Goal: Task Accomplishment & Management: Use online tool/utility

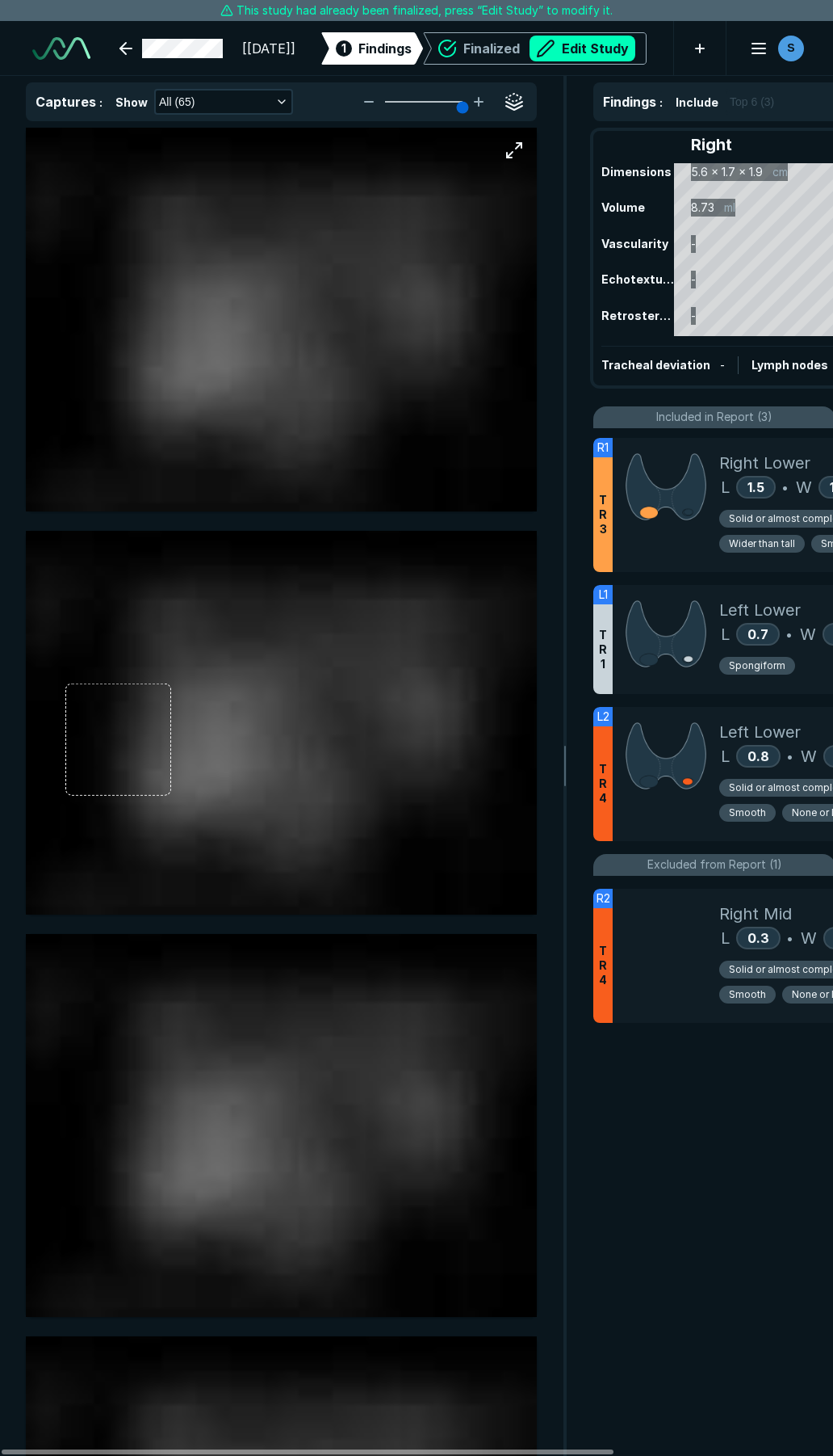
scroll to position [8251, 5826]
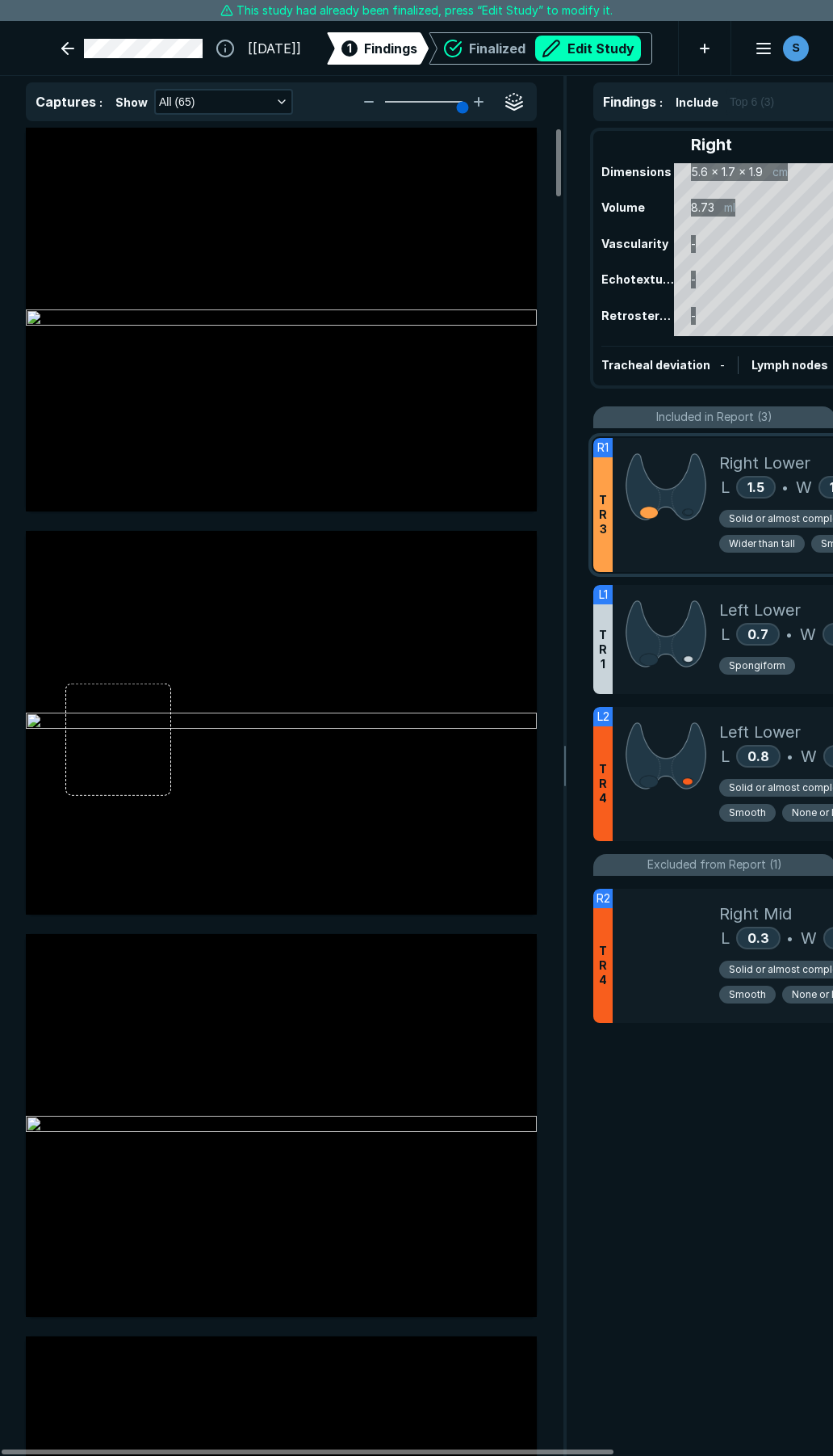
click at [693, 561] on div at bounding box center [666, 504] width 107 height 134
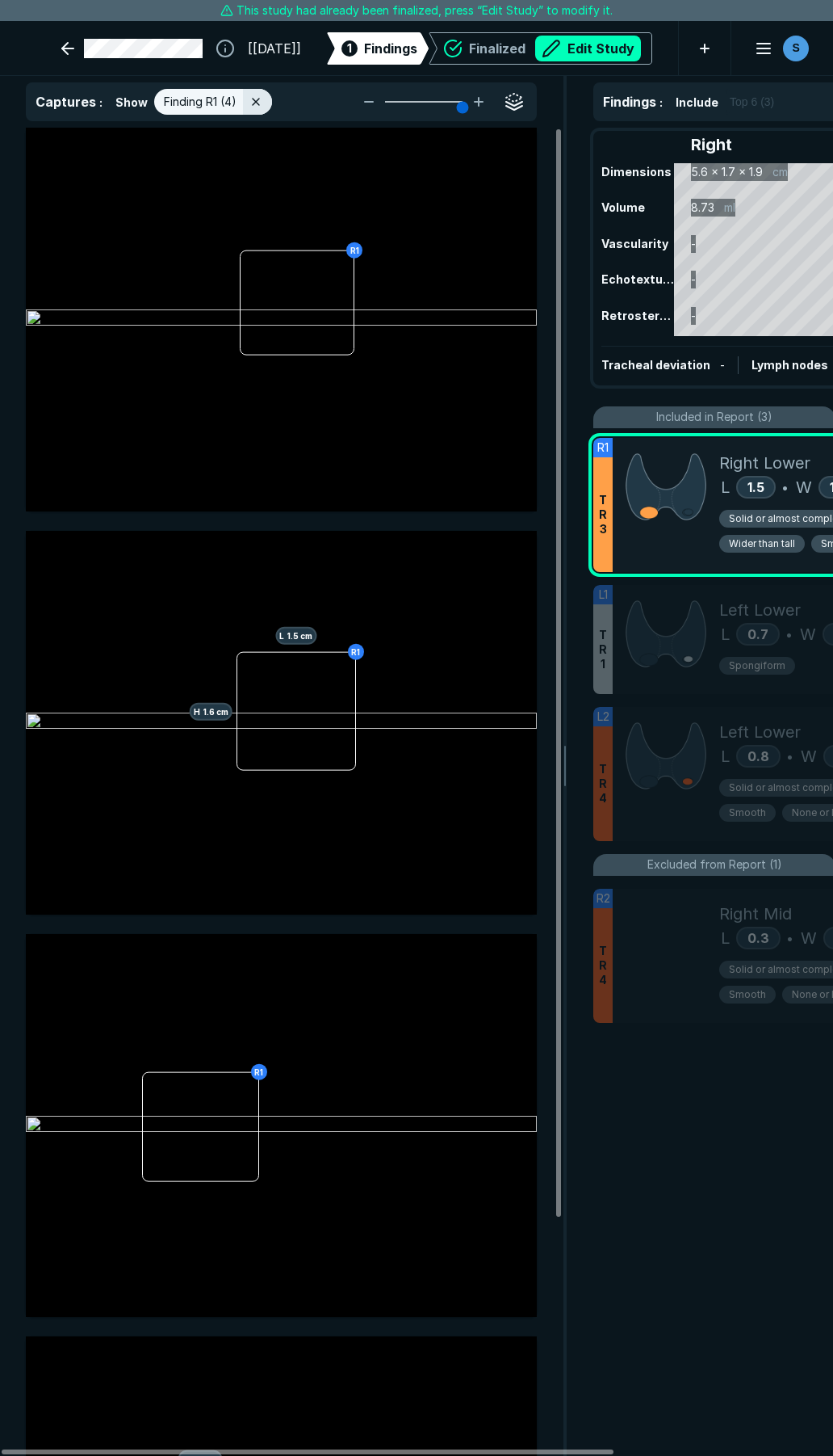
scroll to position [7876, 4350]
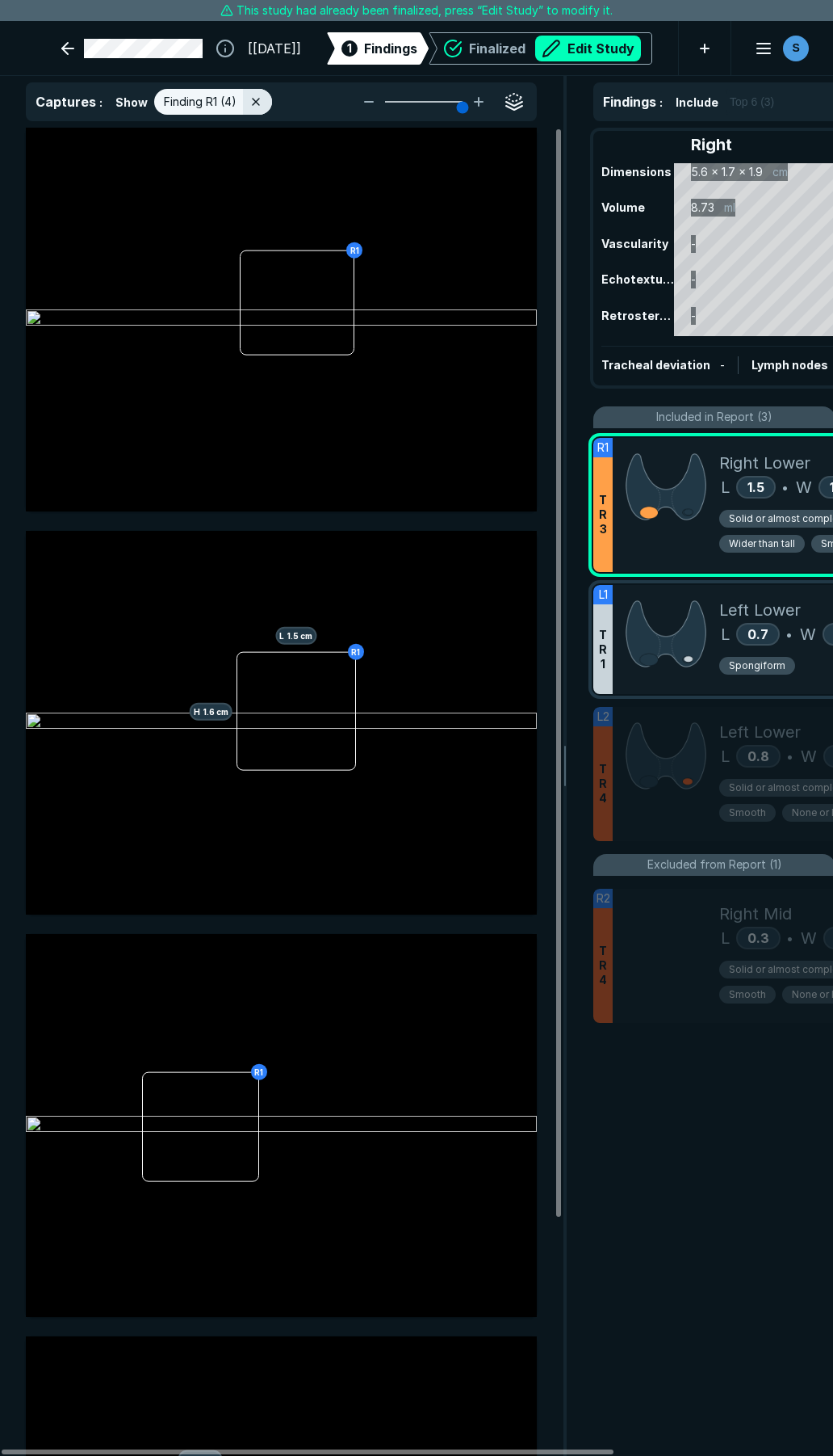
click at [685, 603] on img at bounding box center [666, 633] width 81 height 72
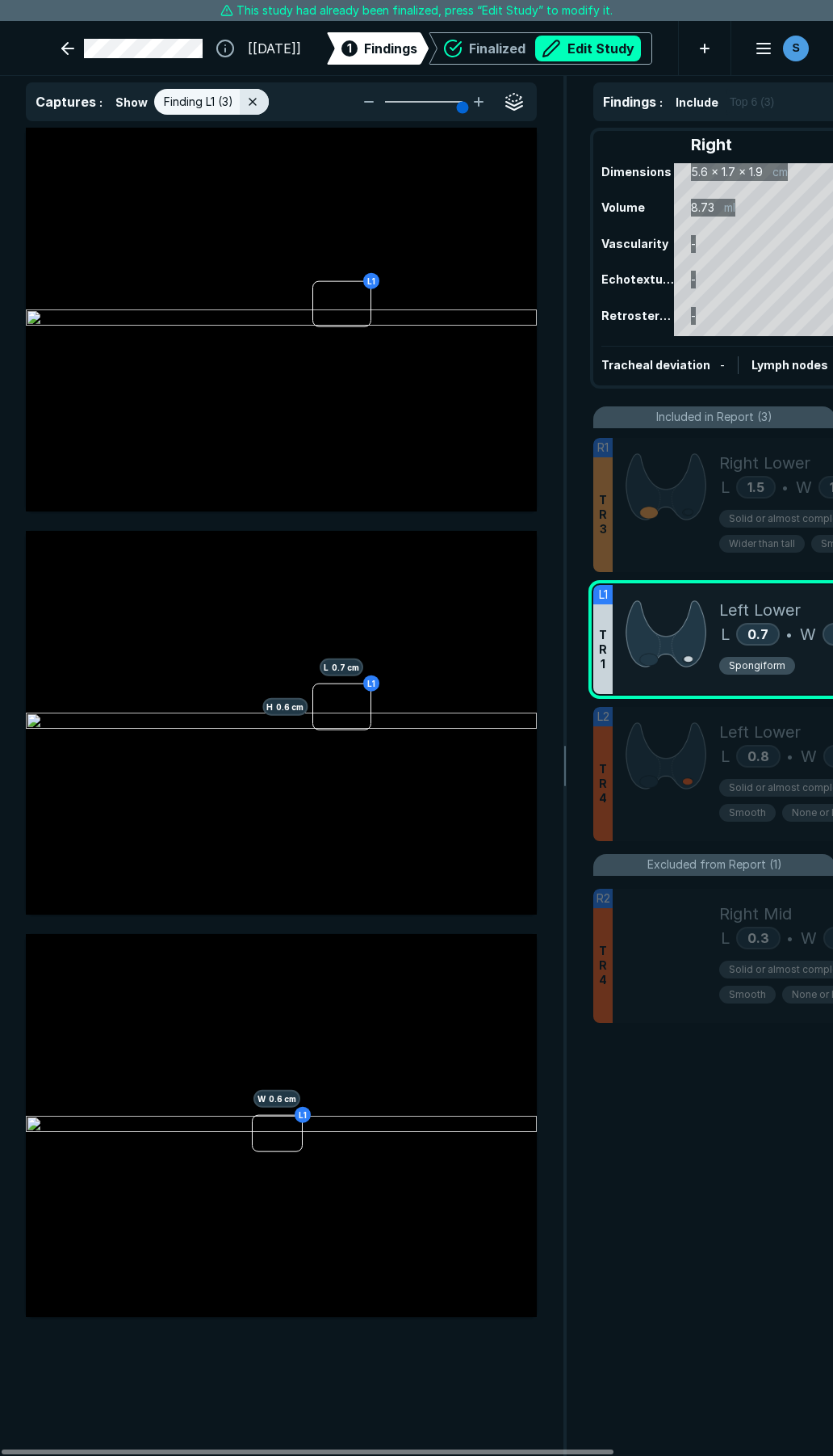
drag, startPoint x: 567, startPoint y: 48, endPoint x: 595, endPoint y: 121, distance: 78.2
click at [568, 48] on button "Edit Study" at bounding box center [588, 48] width 106 height 26
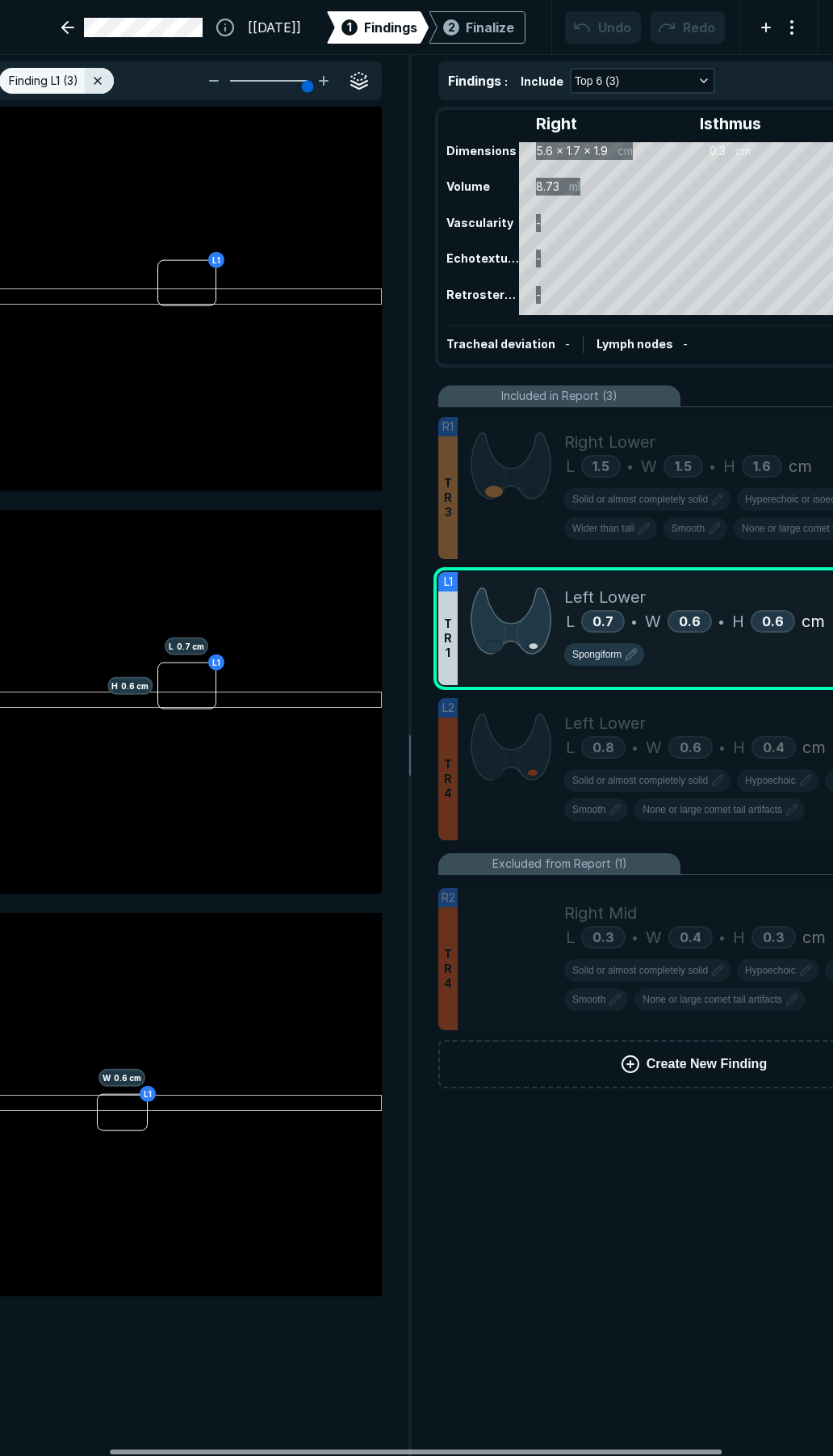
scroll to position [0, 156]
drag, startPoint x: 597, startPoint y: 1451, endPoint x: 710, endPoint y: 1405, distance: 122.0
click at [711, 1450] on div at bounding box center [422, 1452] width 612 height 4
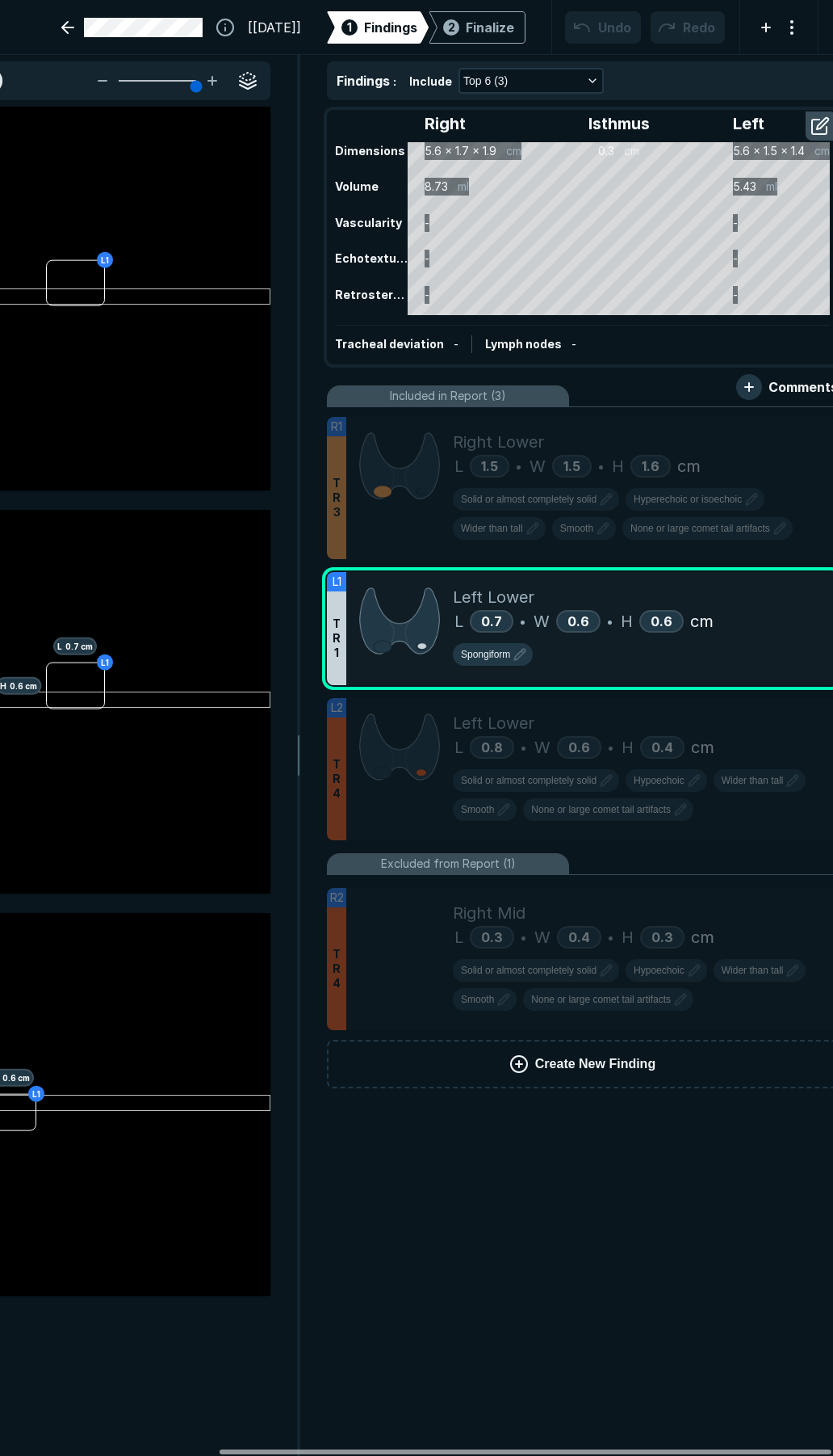
scroll to position [0, 297]
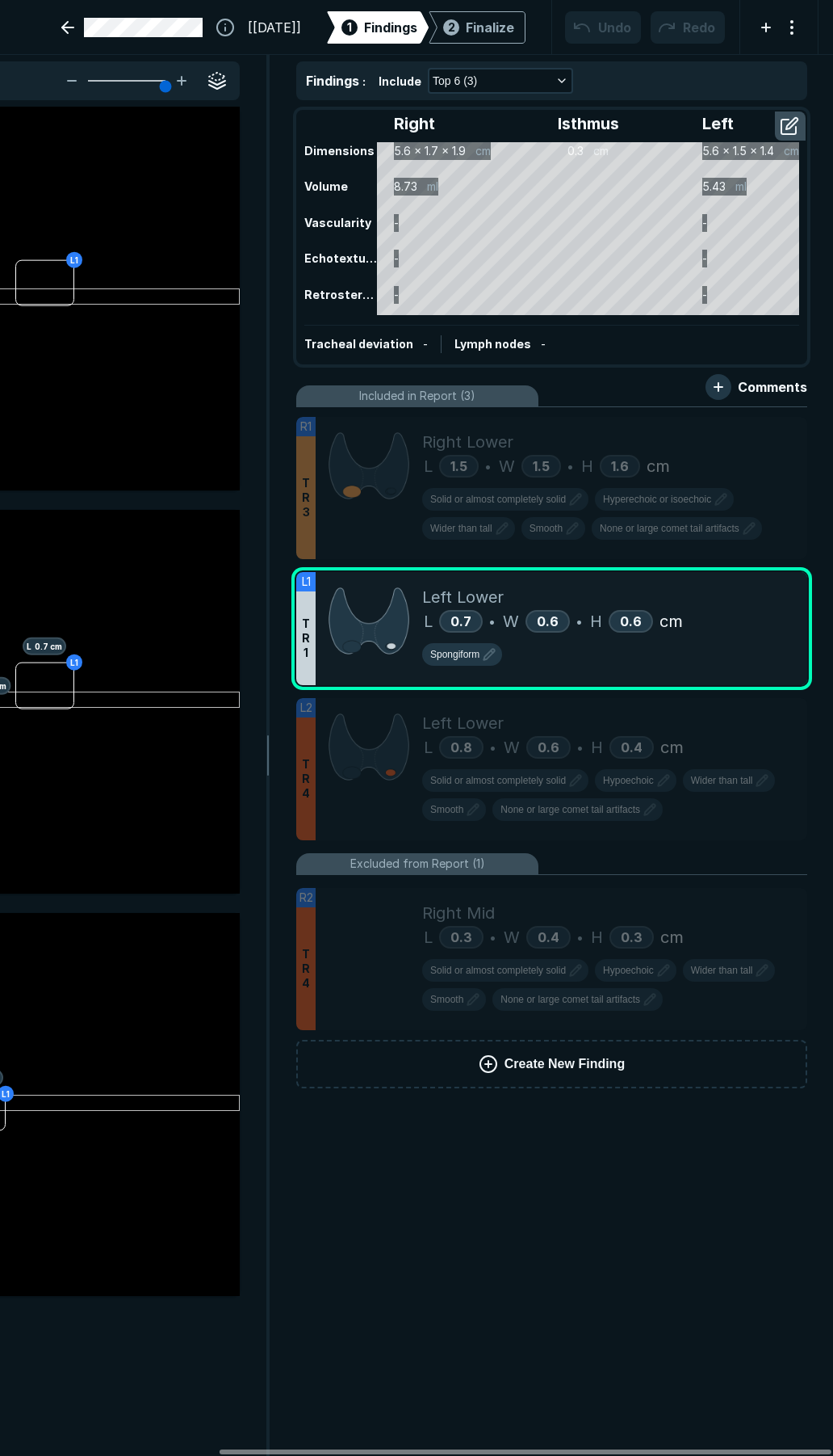
drag, startPoint x: 662, startPoint y: 1450, endPoint x: 819, endPoint y: 1416, distance: 160.6
click at [819, 1450] on div at bounding box center [525, 1452] width 612 height 4
click at [760, 583] on icon at bounding box center [759, 588] width 20 height 20
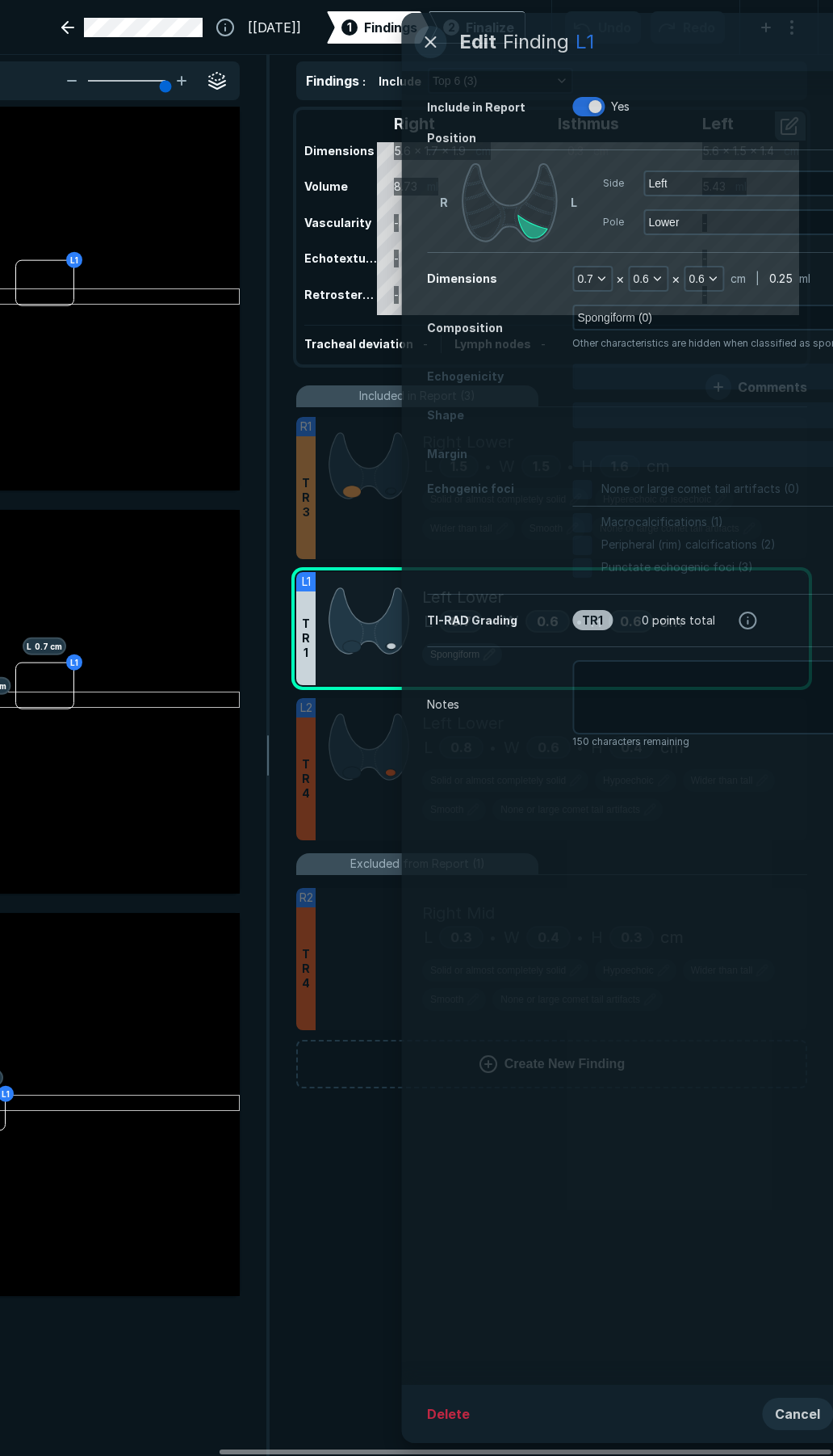
scroll to position [7694, 4143]
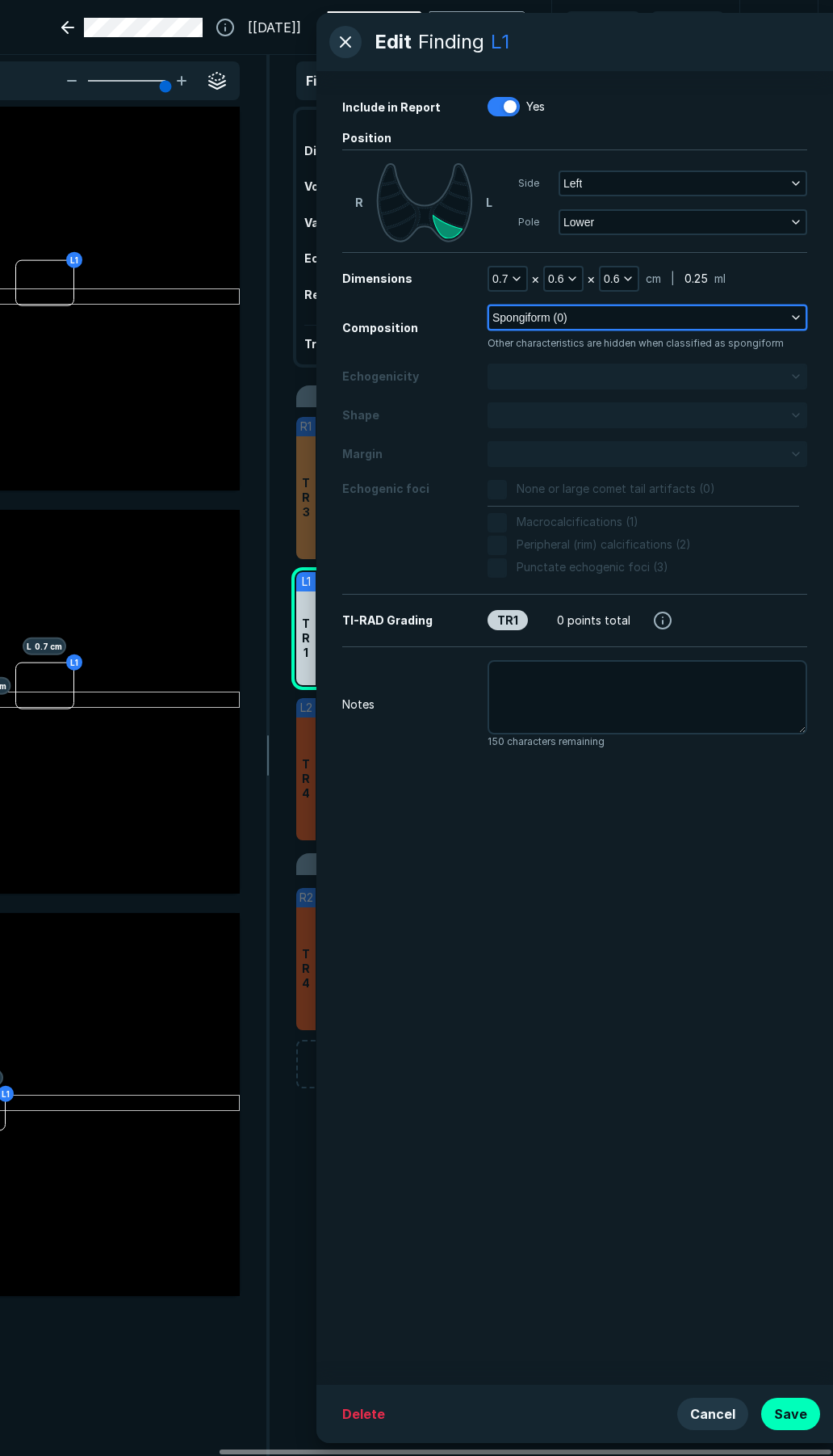
click at [566, 320] on span "Spongiform (0)" at bounding box center [530, 318] width 75 height 18
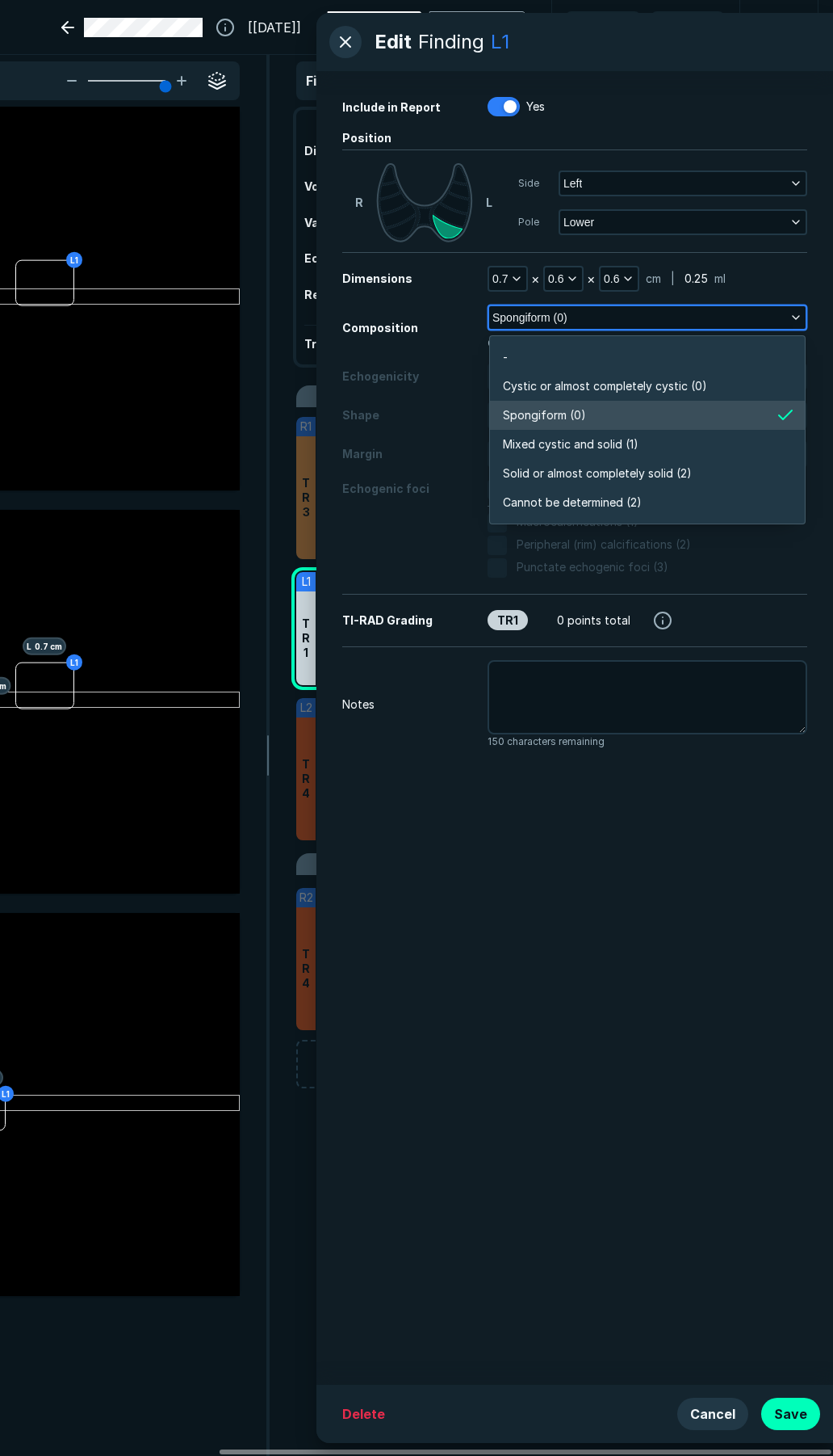
scroll to position [2827, 3492]
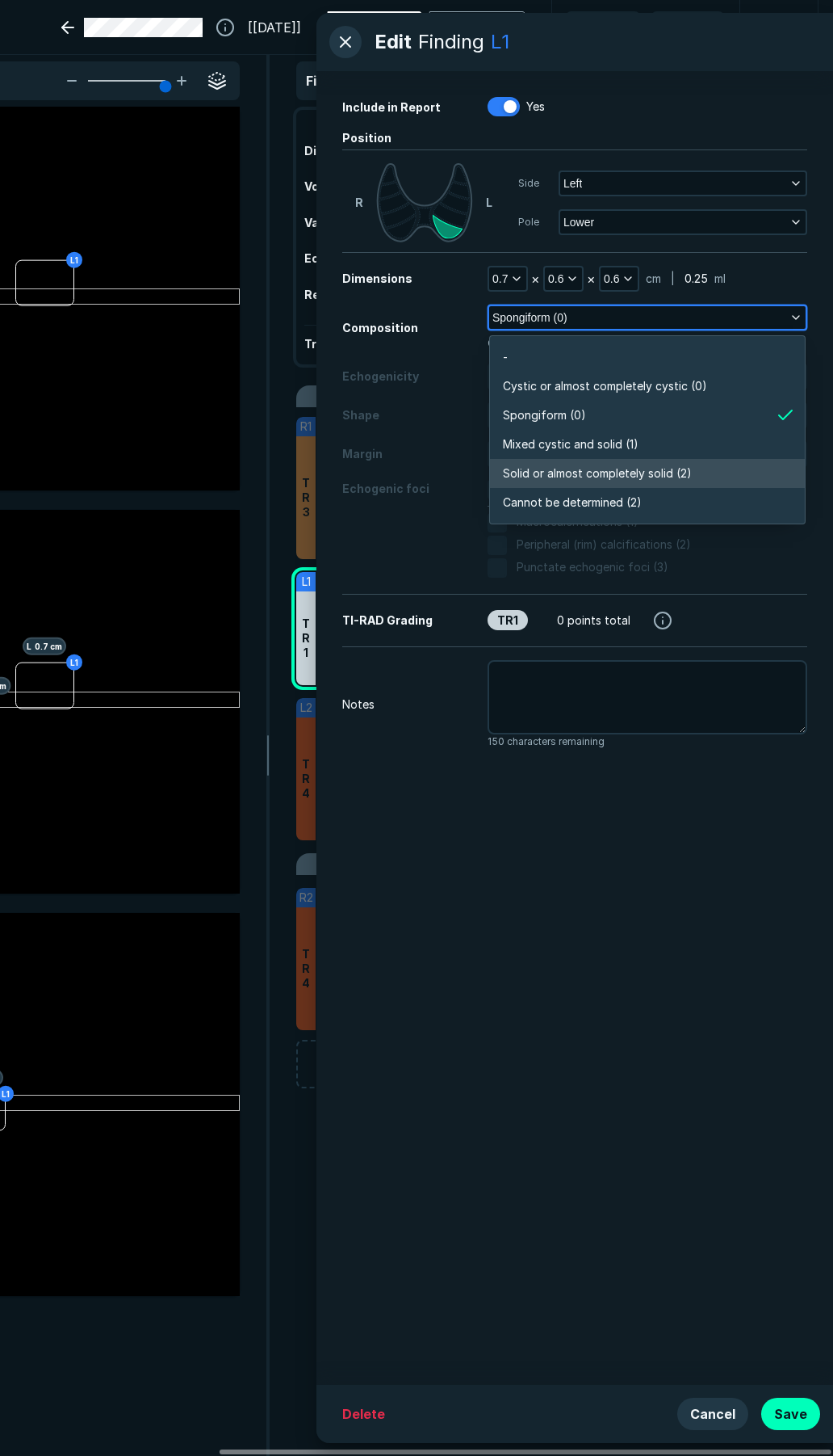
click at [571, 469] on span "Solid or almost completely solid (2)" at bounding box center [597, 473] width 189 height 18
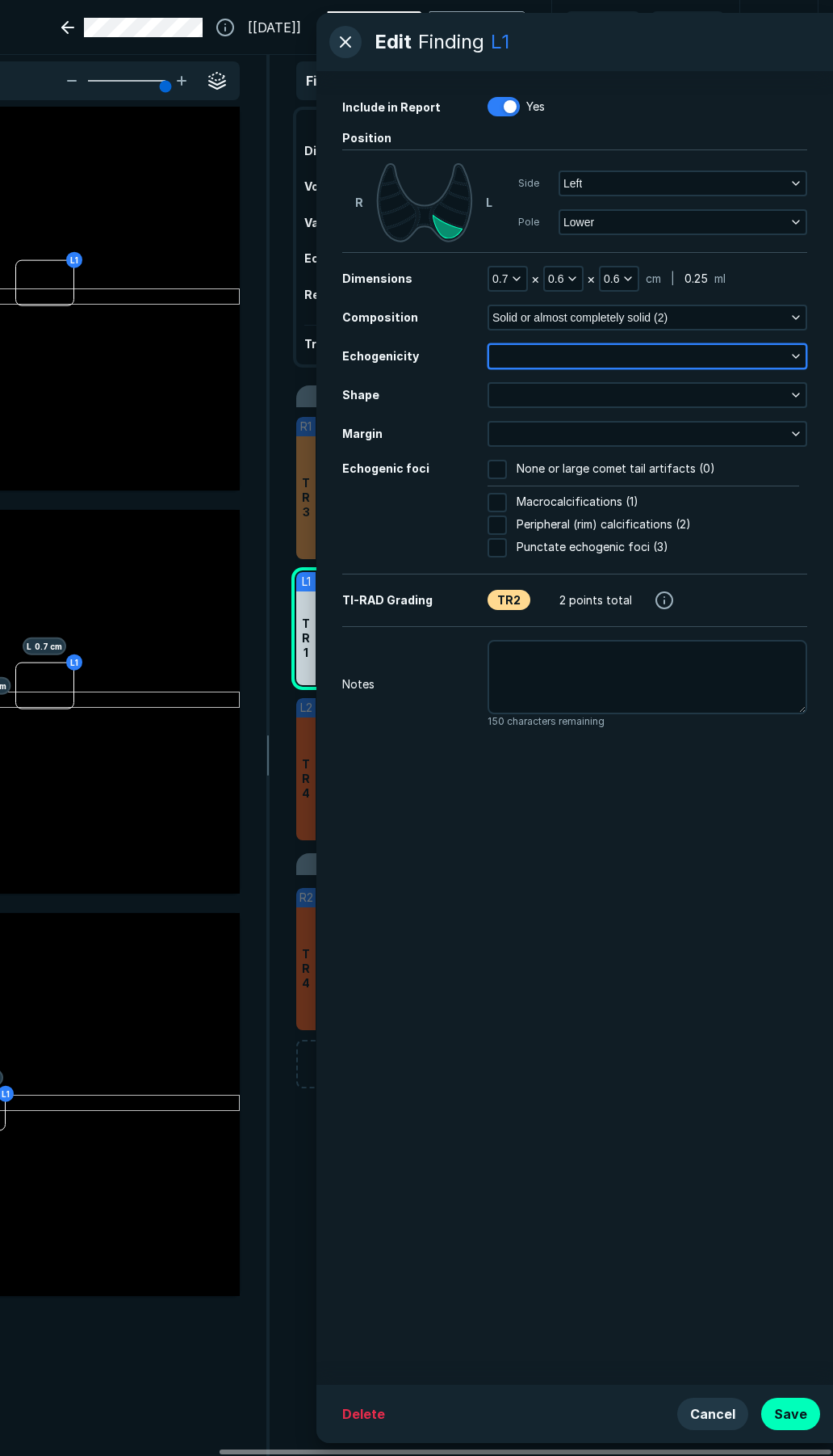
click at [597, 359] on button "button" at bounding box center [647, 356] width 316 height 22
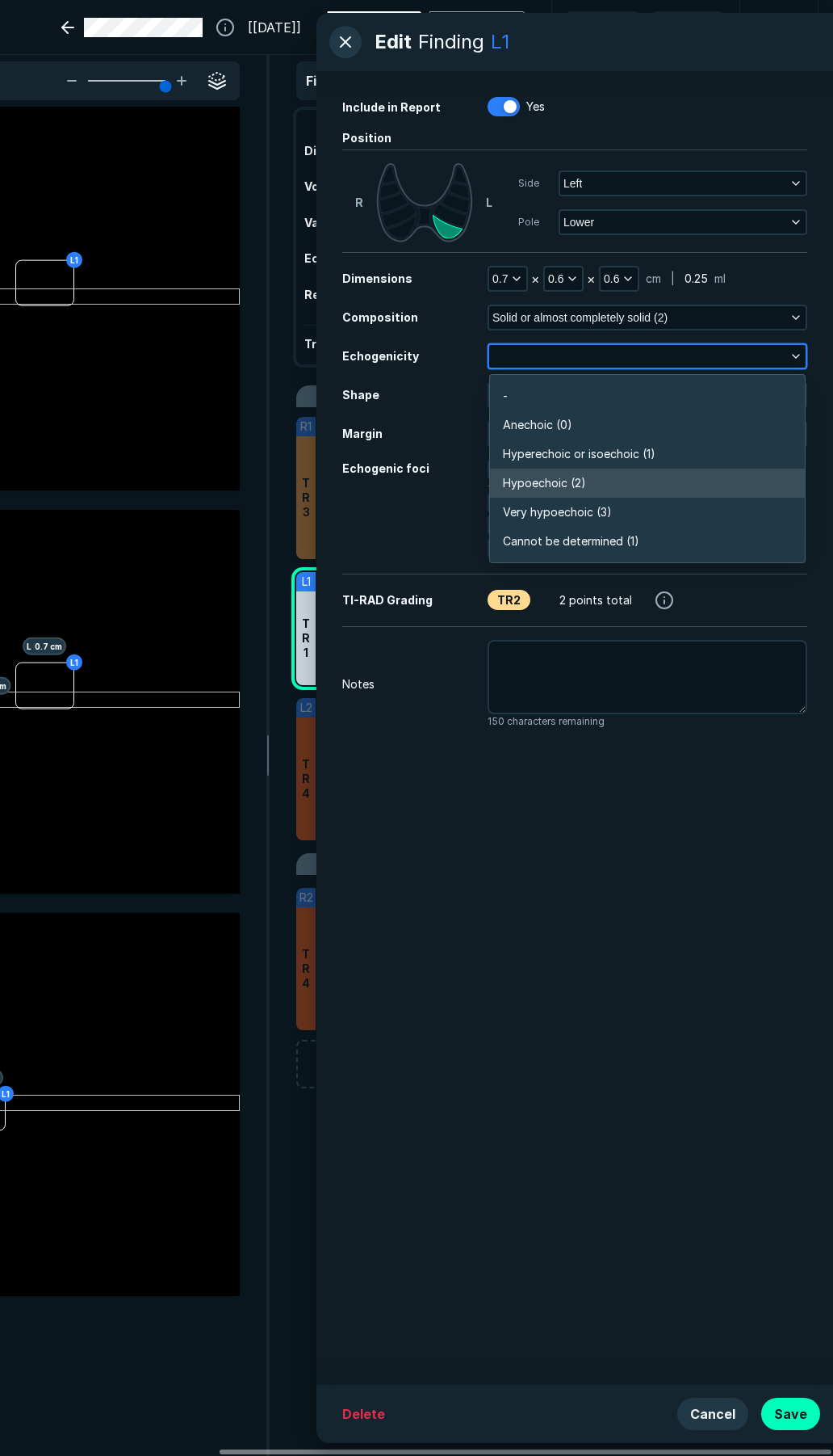
click at [544, 481] on span "Hypoechoic (2)" at bounding box center [545, 483] width 84 height 18
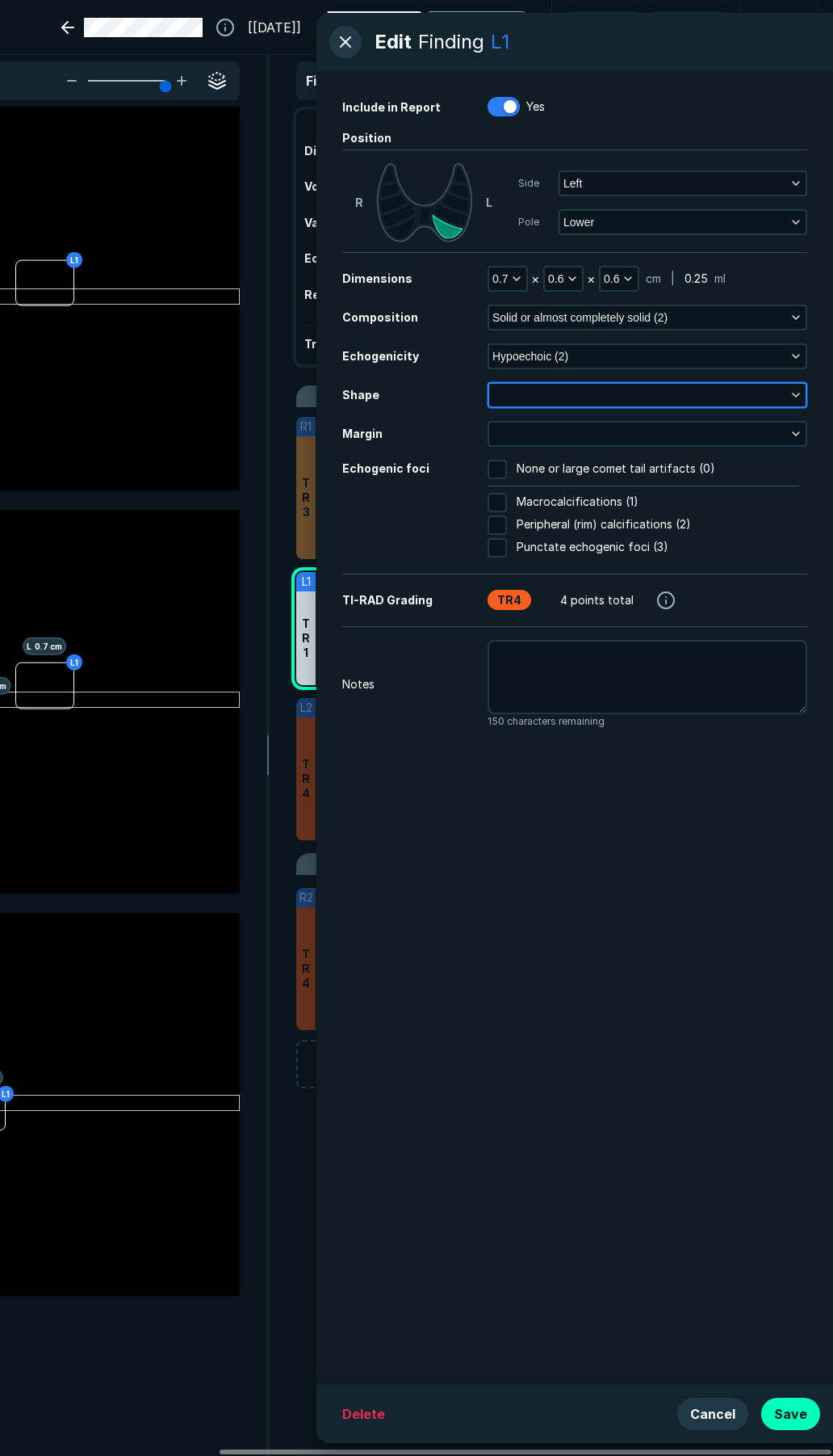
click at [546, 399] on button "button" at bounding box center [647, 394] width 316 height 22
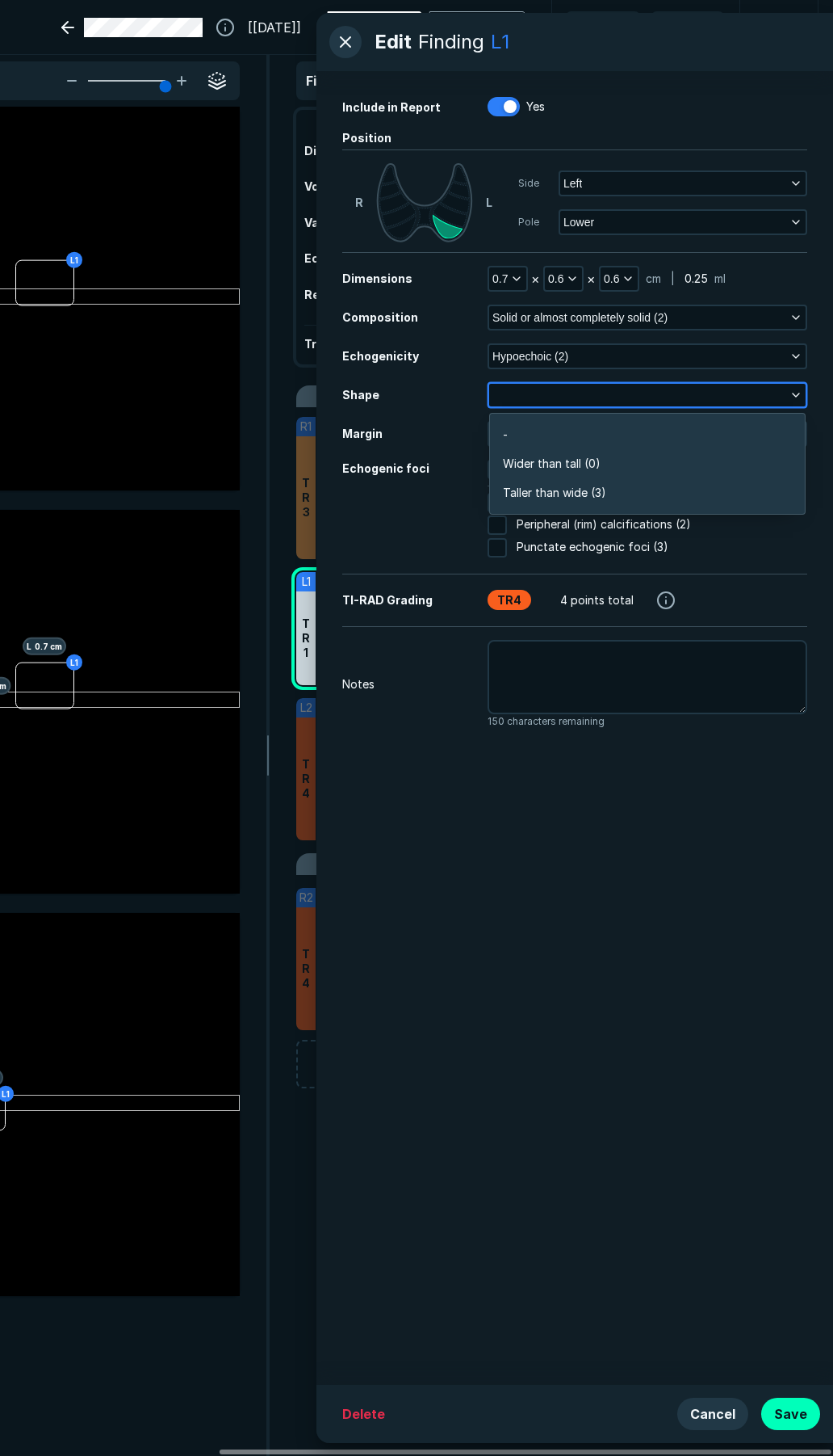
scroll to position [2434, 3492]
click at [550, 461] on span "Wider than tall (0)" at bounding box center [552, 463] width 98 height 18
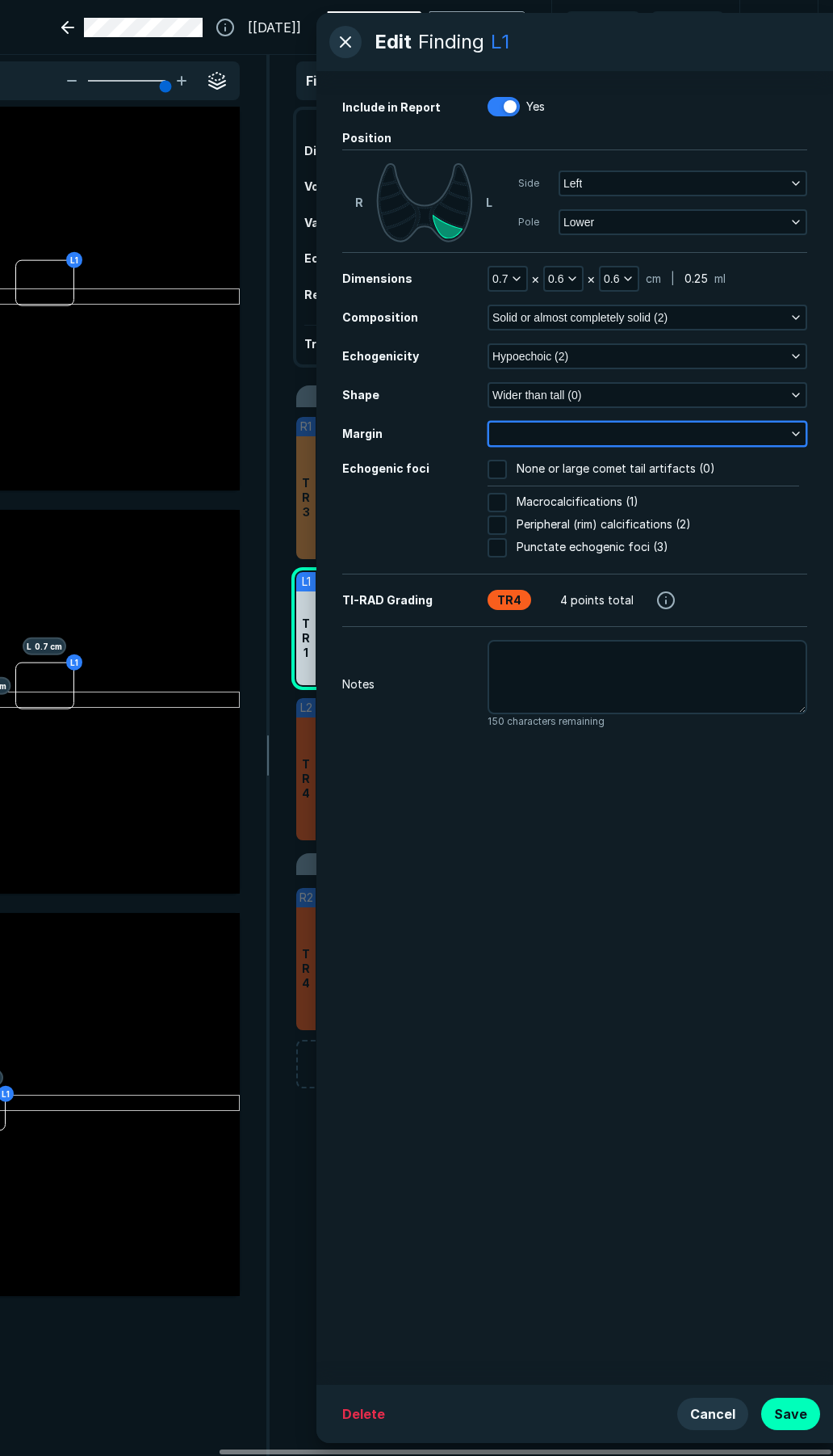
click at [553, 423] on button "button" at bounding box center [647, 433] width 316 height 22
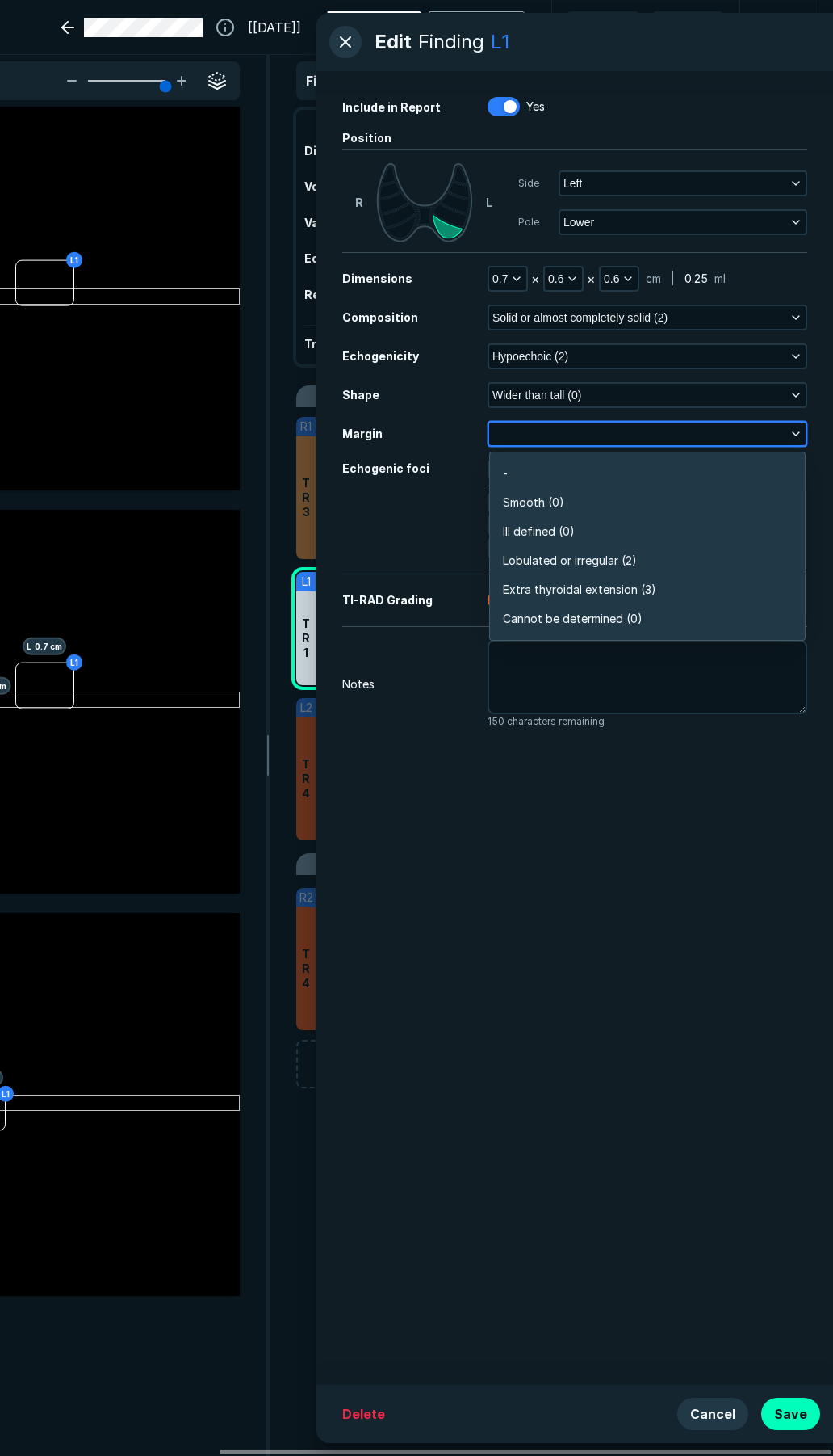
scroll to position [2827, 3492]
click at [556, 507] on span "Smooth (0)" at bounding box center [533, 503] width 61 height 18
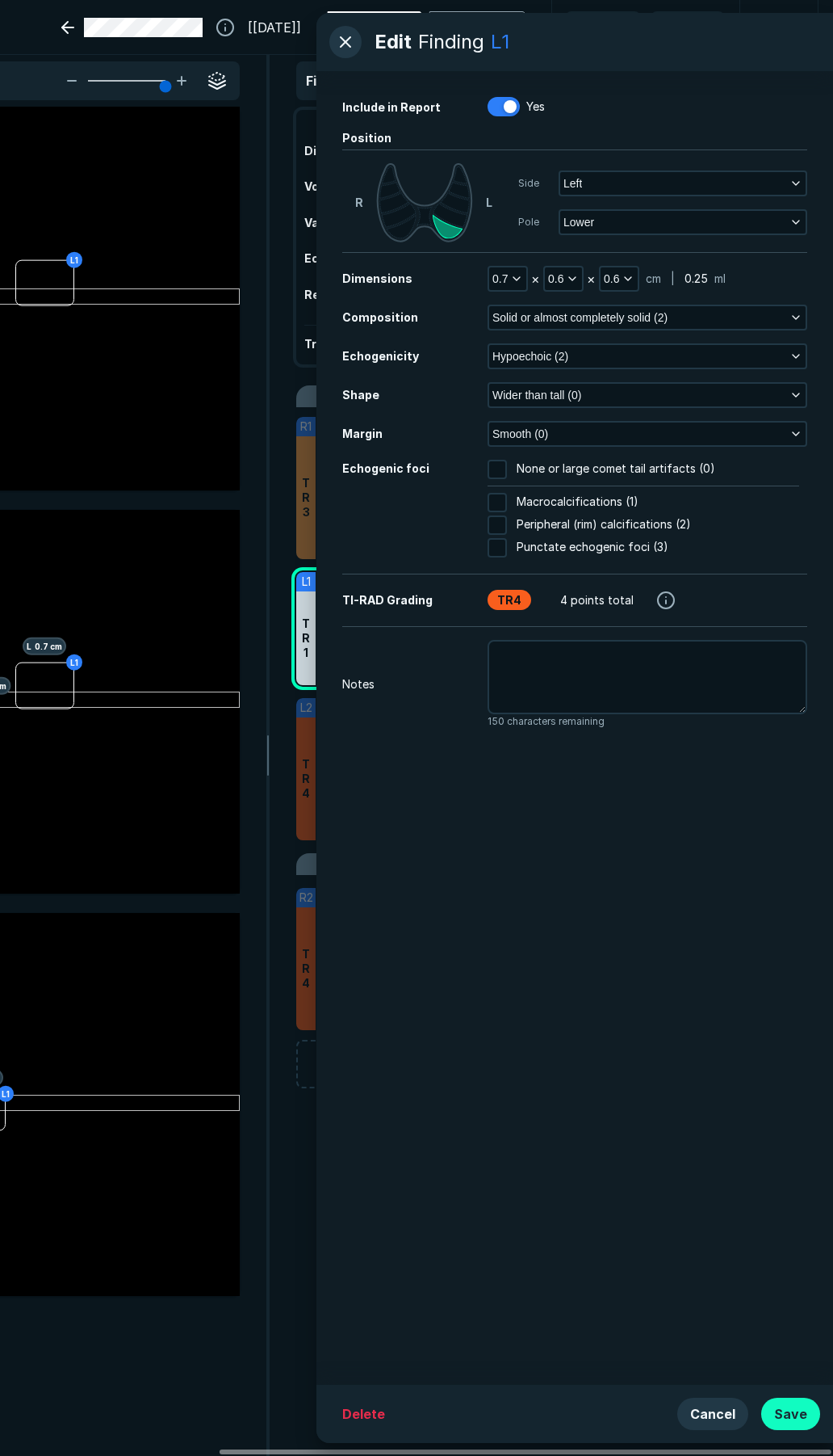
drag, startPoint x: 789, startPoint y: 1404, endPoint x: 783, endPoint y: 1387, distance: 18.0
click at [789, 1404] on button "Save" at bounding box center [791, 1413] width 59 height 32
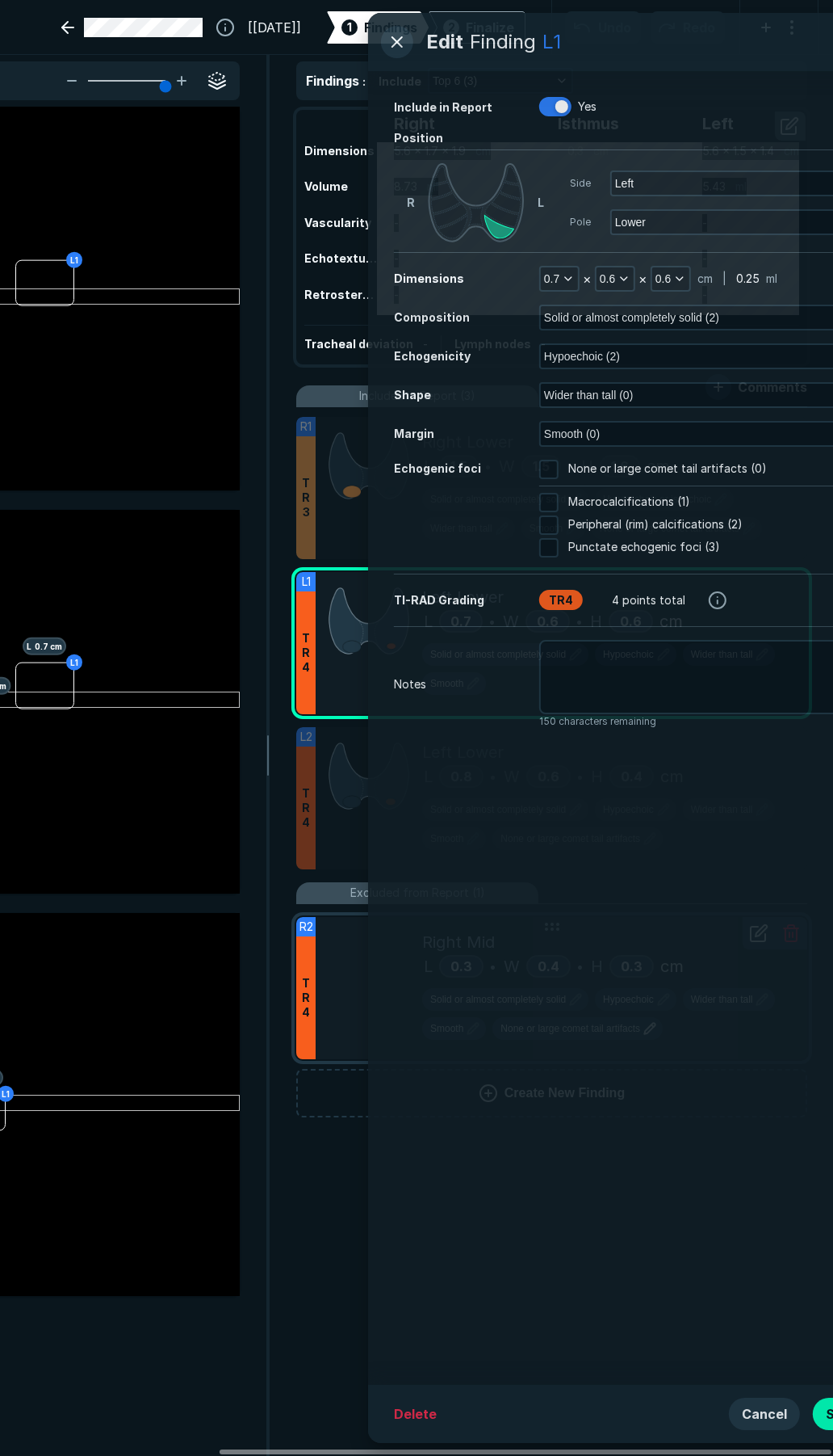
scroll to position [6692, 4350]
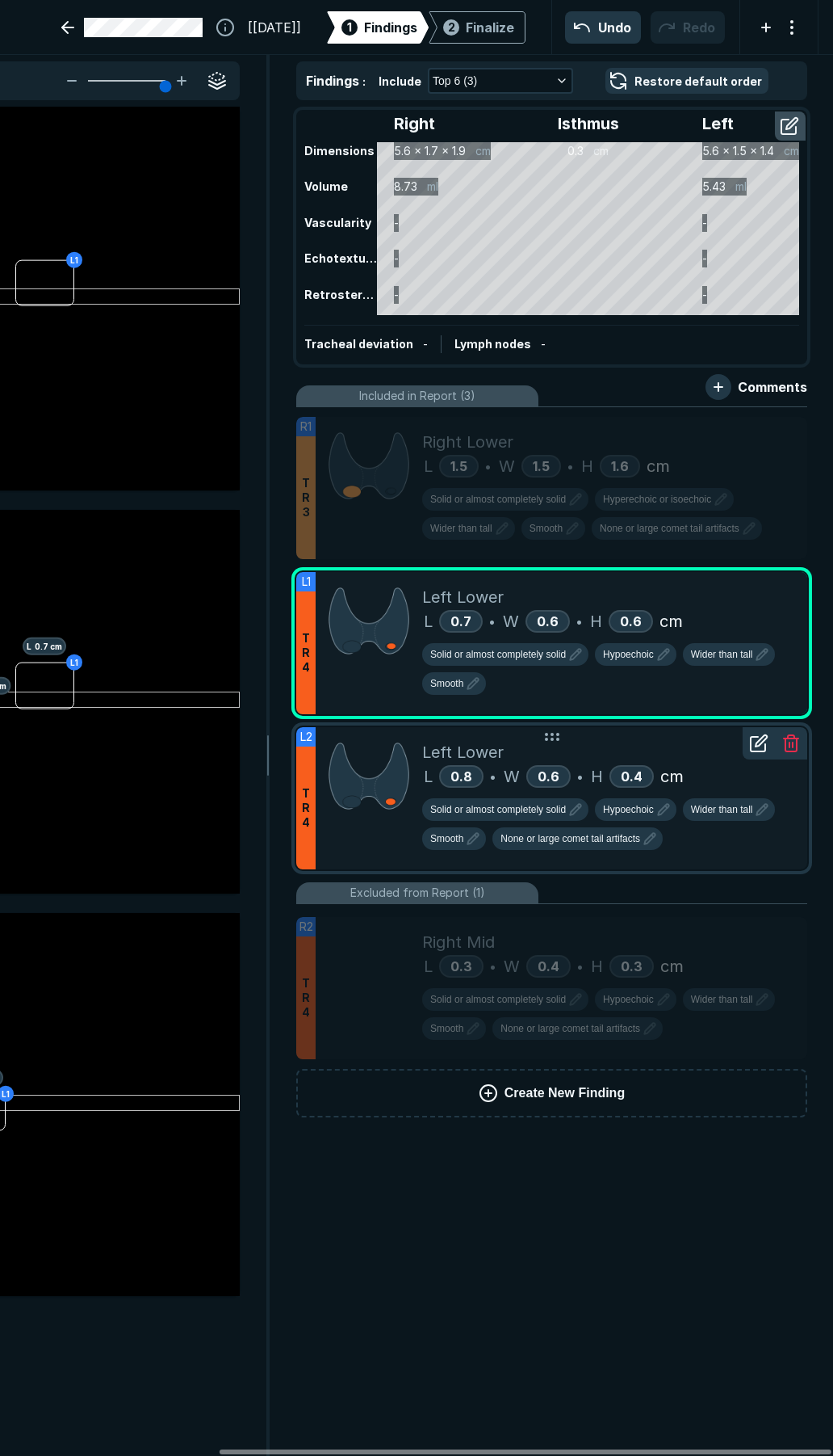
click at [655, 744] on div "Left Lower" at bounding box center [608, 752] width 372 height 24
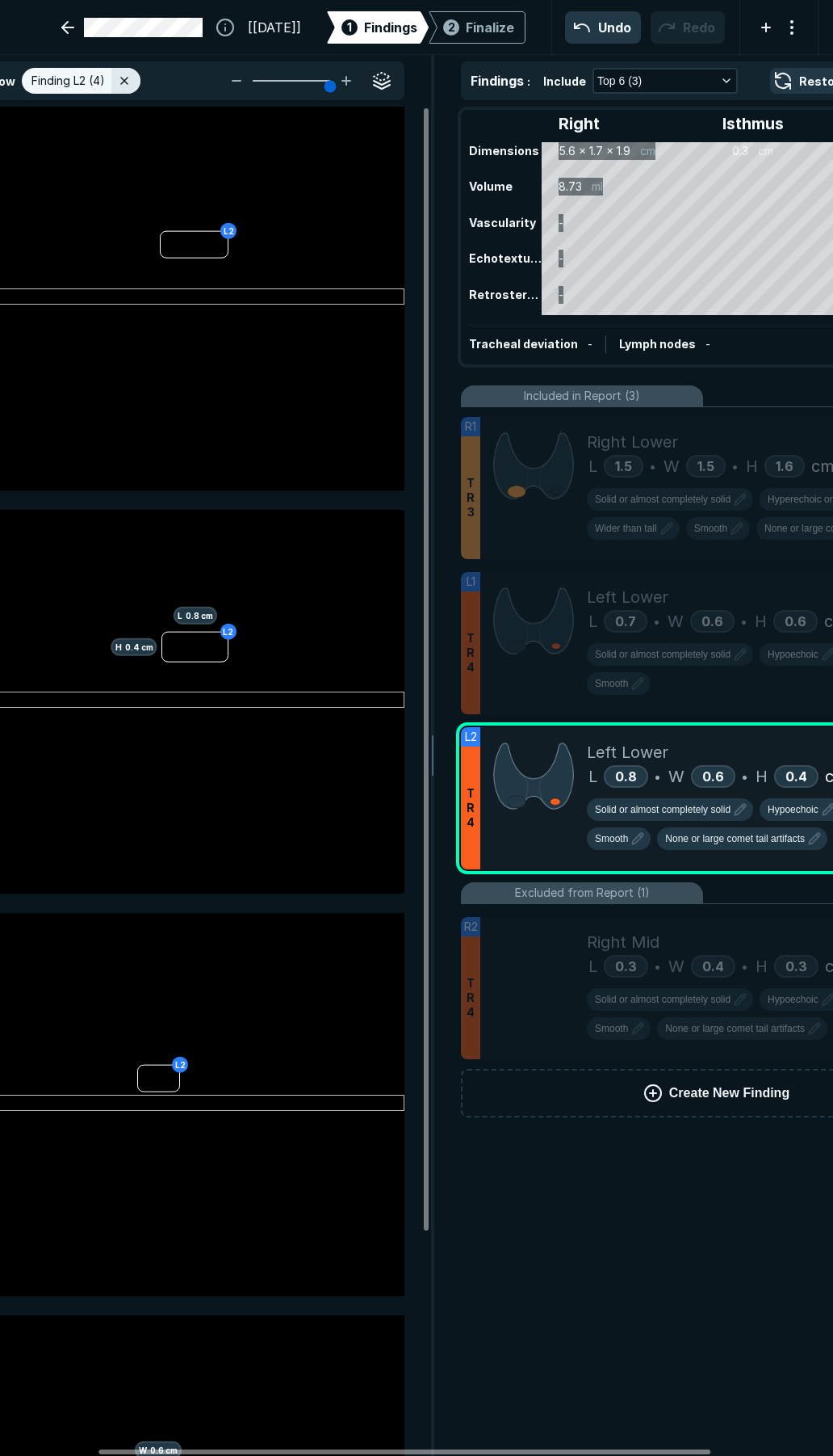
drag, startPoint x: 540, startPoint y: 1452, endPoint x: 418, endPoint y: 1440, distance: 122.6
click at [418, 1450] on div at bounding box center [404, 1452] width 612 height 4
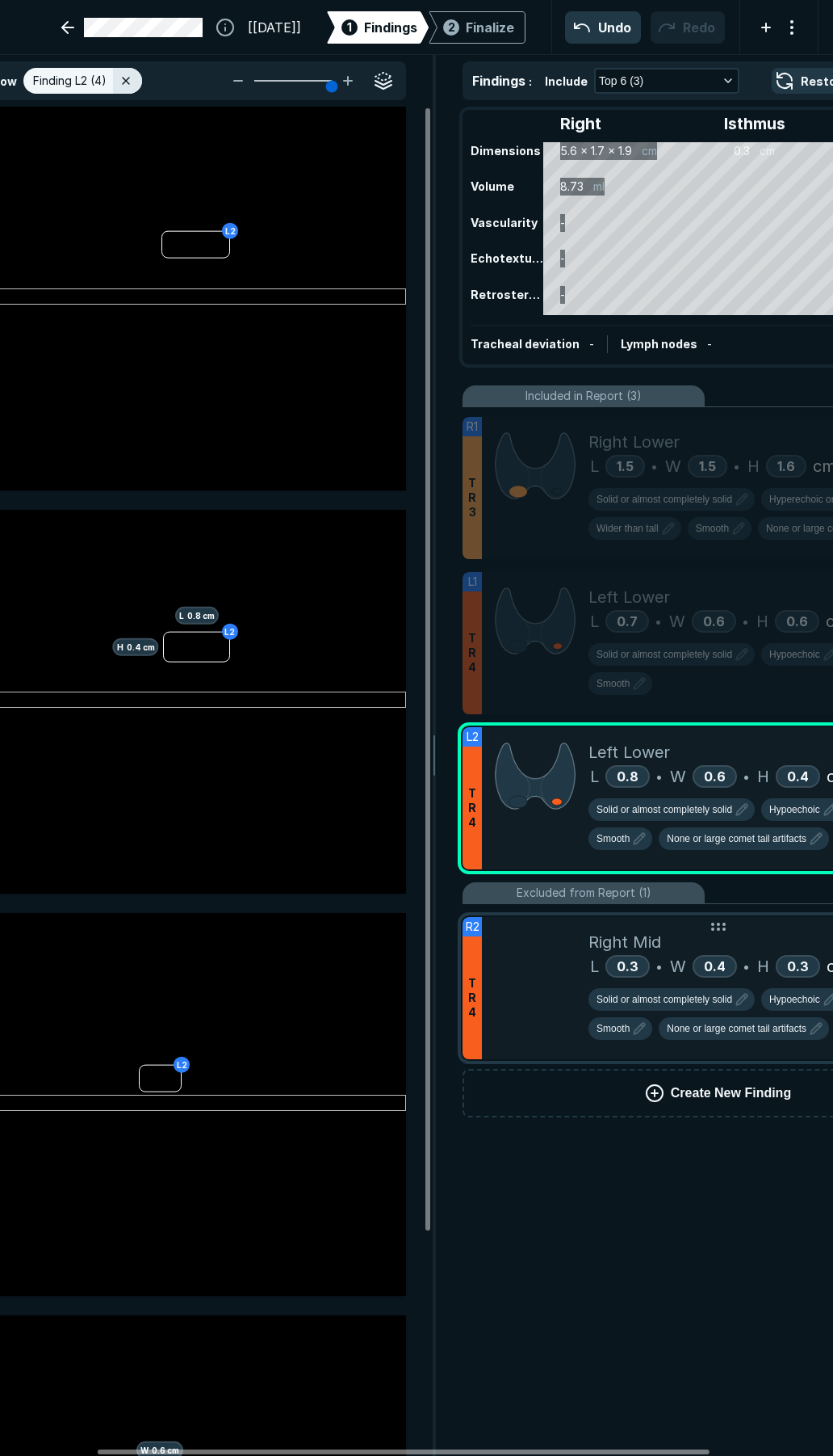
click at [556, 970] on div at bounding box center [535, 988] width 107 height 142
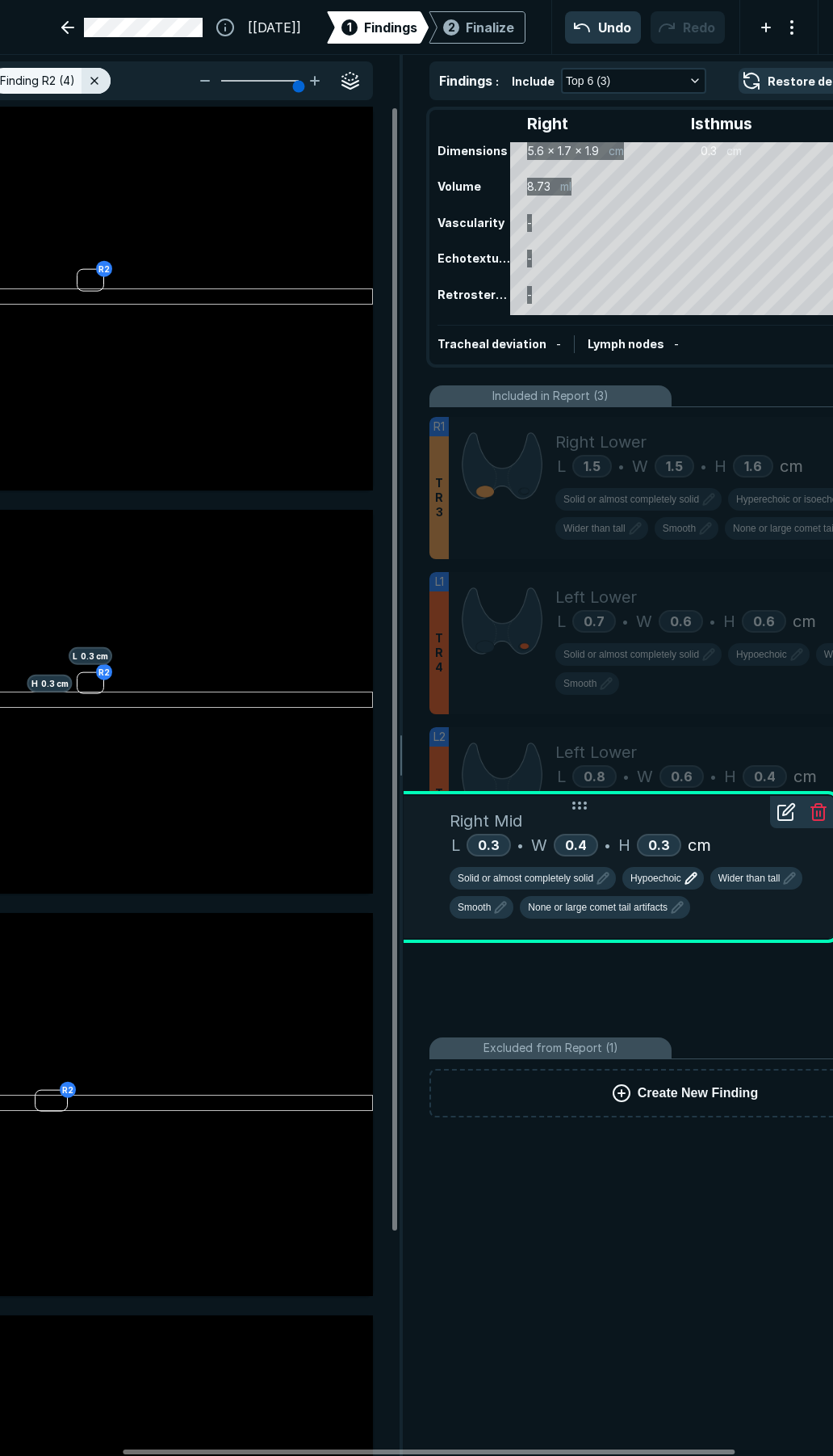
drag, startPoint x: 545, startPoint y: 991, endPoint x: 689, endPoint y: 869, distance: 188.7
click at [689, 869] on div "R2 T R 4 Right Mid L 0.3 • W 0.4 • H 0.3 cm Solid or almost completely solid Hy…" at bounding box center [579, 867] width 511 height 142
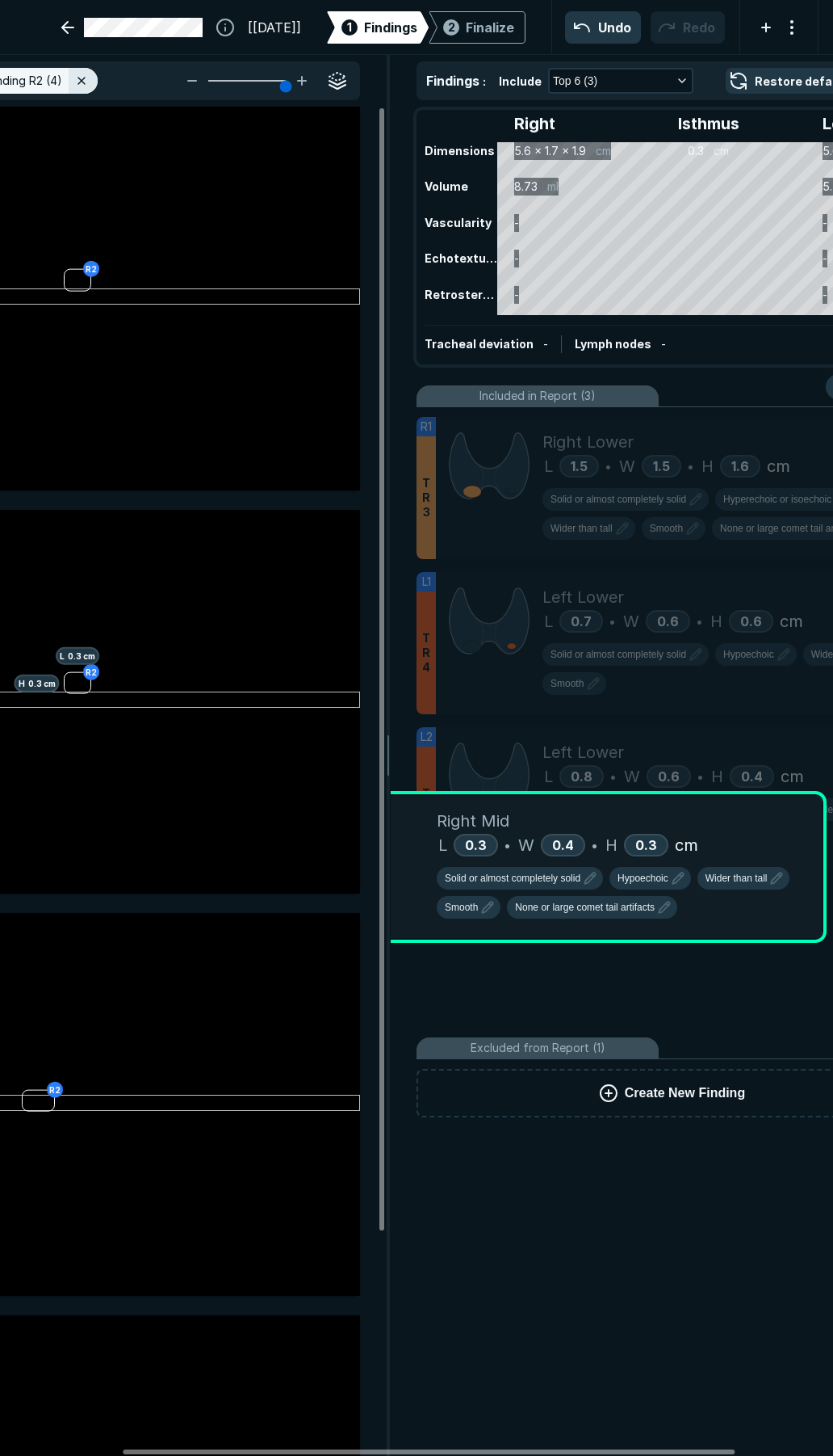
scroll to position [7042, 4350]
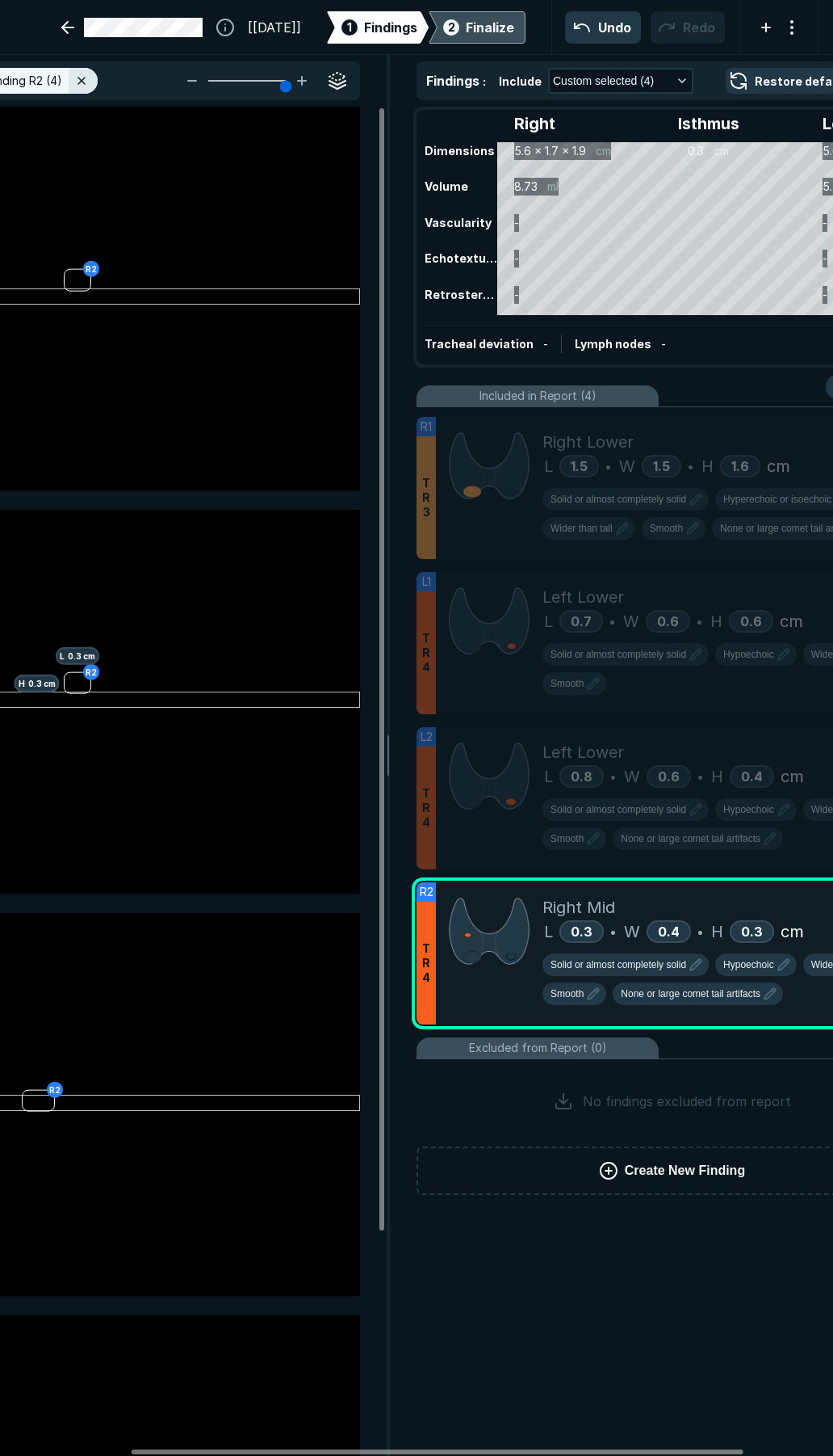
click at [448, 31] on div "2 Finalize" at bounding box center [477, 28] width 75 height 32
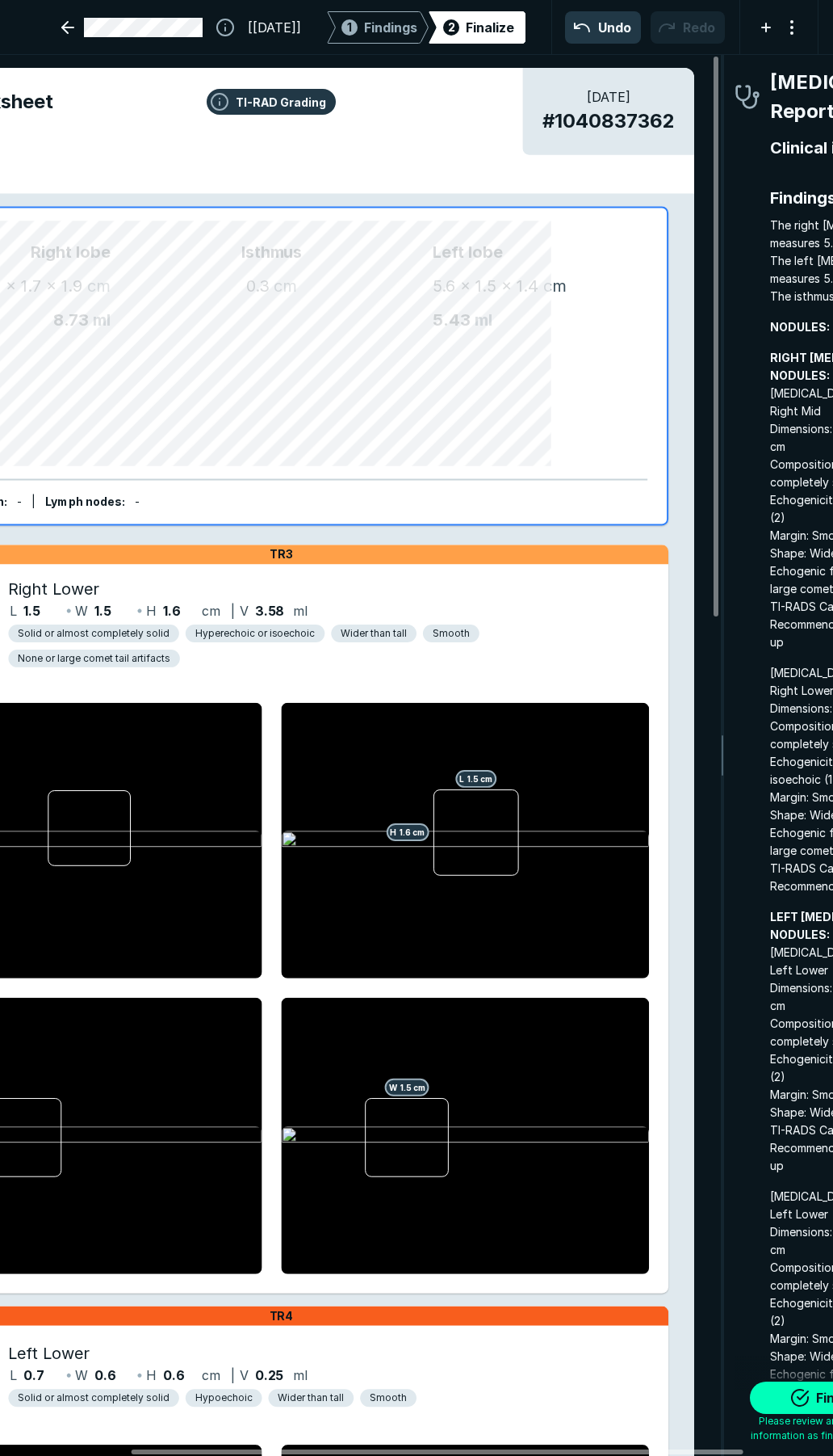
scroll to position [8287, 2919]
click at [802, 1396] on button "Finalize" at bounding box center [831, 1397] width 162 height 32
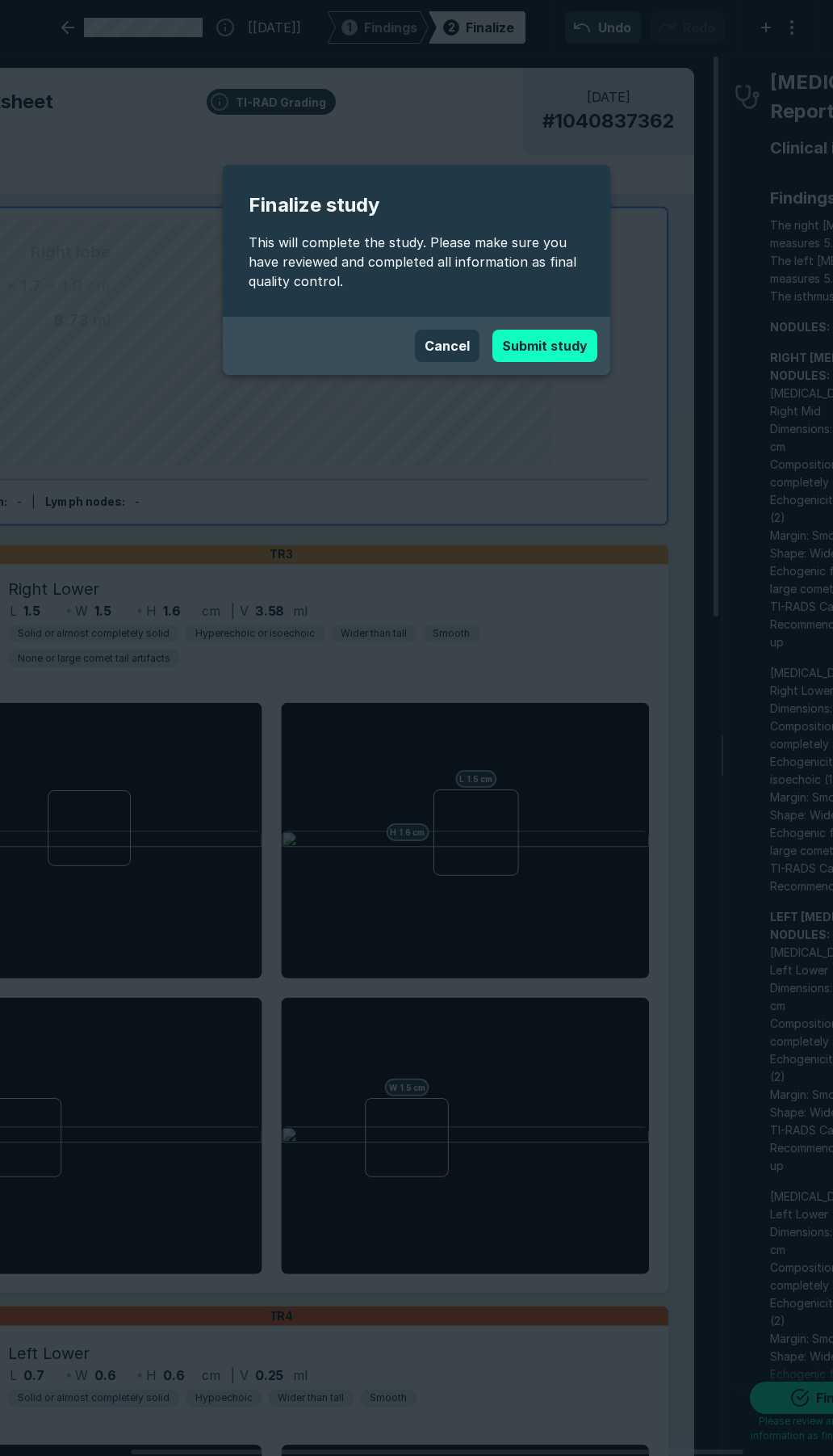
click at [552, 333] on button "Submit study" at bounding box center [545, 346] width 105 height 32
